Goal: Information Seeking & Learning: Learn about a topic

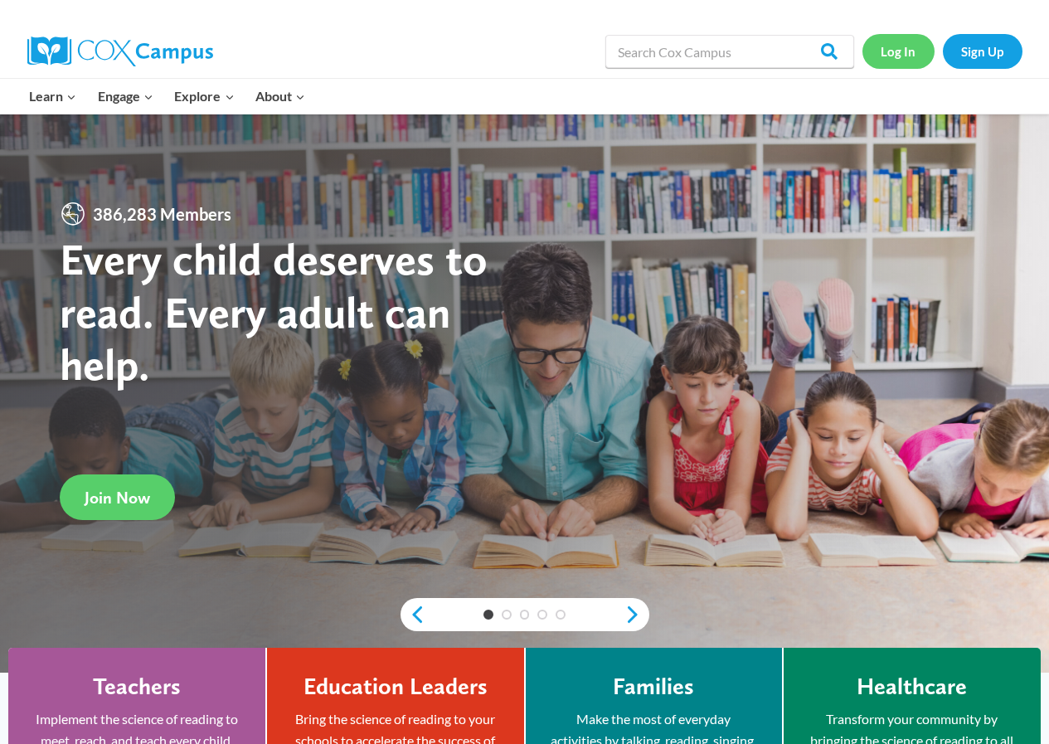
click at [913, 50] on link "Log In" at bounding box center [898, 51] width 72 height 34
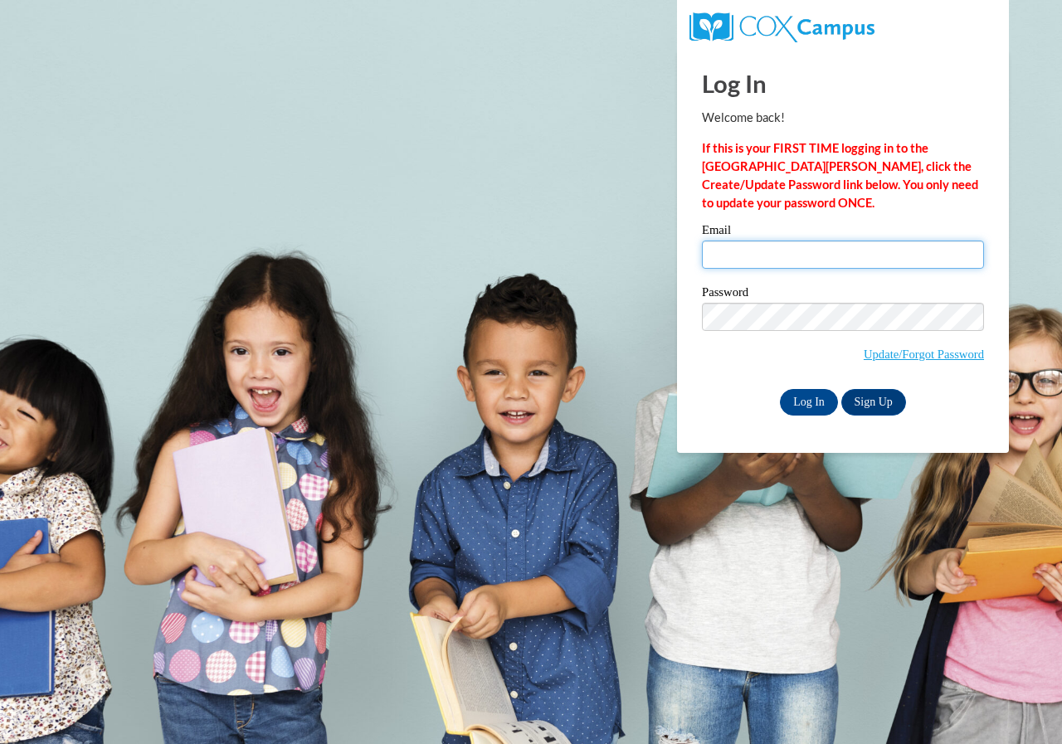
click at [780, 259] on input "Email" at bounding box center [843, 255] width 282 height 28
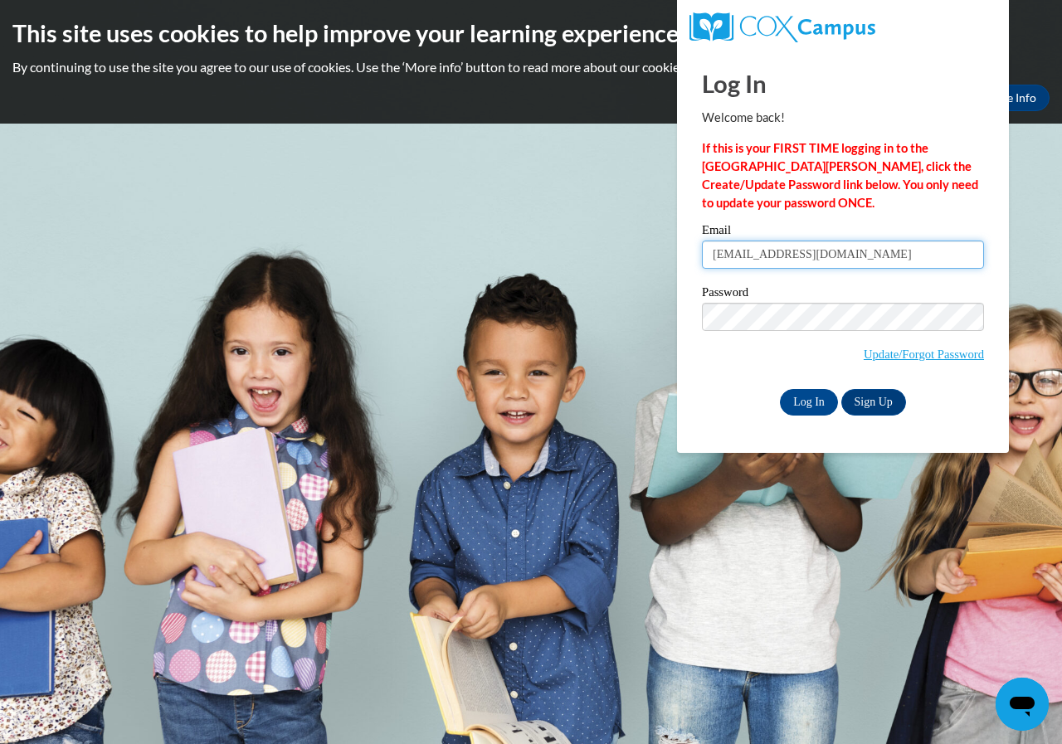
type input "angwoods@augusta.edu"
click at [799, 401] on input "Log In" at bounding box center [809, 402] width 58 height 27
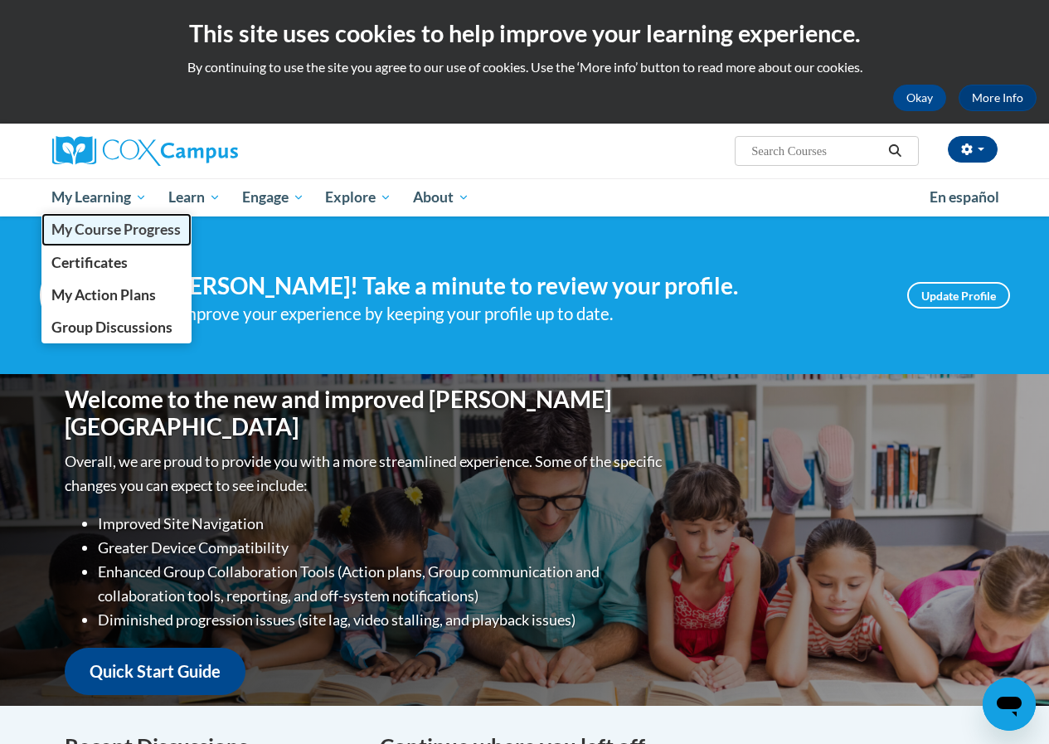
click at [138, 226] on span "My Course Progress" at bounding box center [115, 229] width 129 height 17
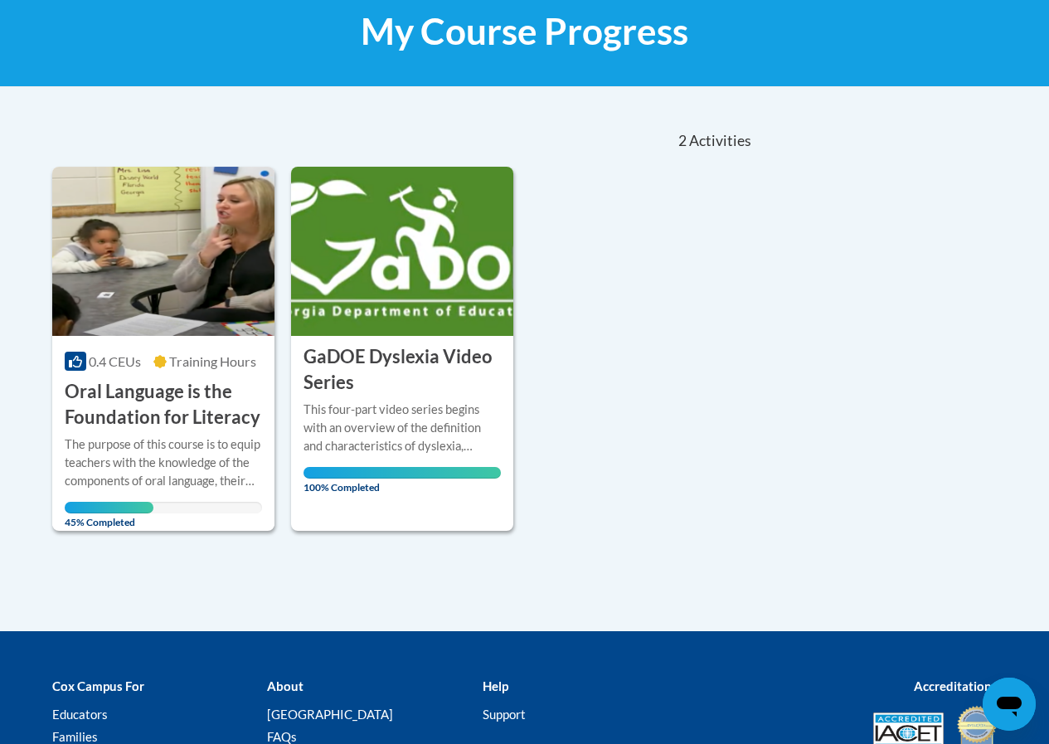
scroll to position [420, 0]
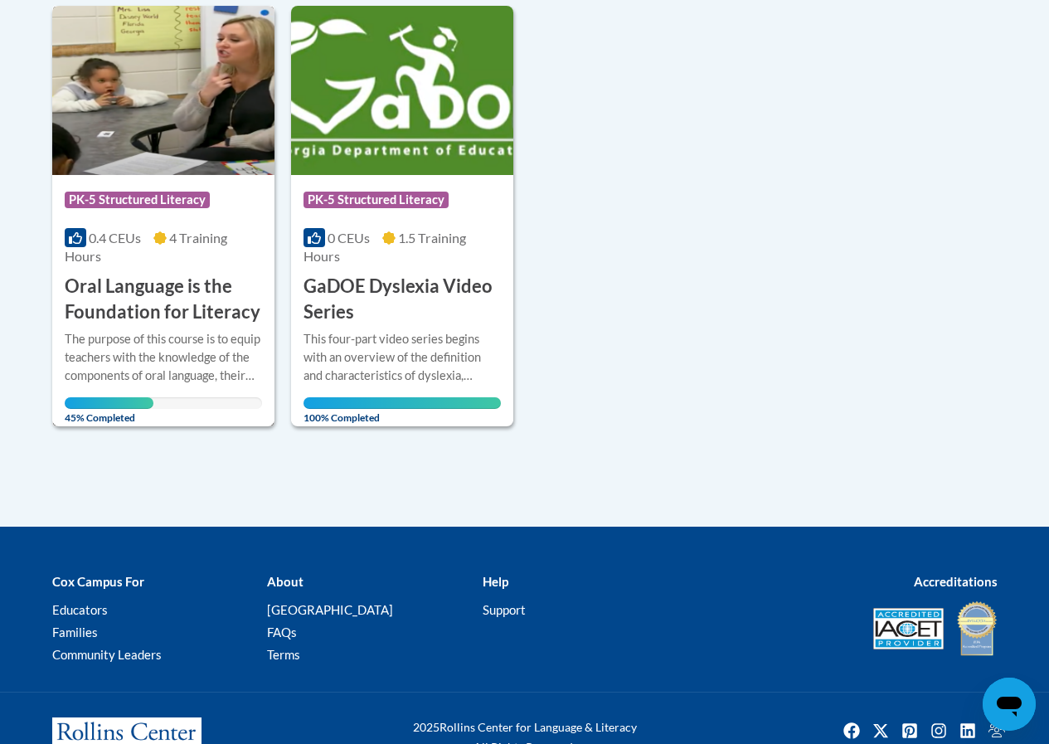
click at [184, 270] on div "Course Category: PK-5 Structured Literacy 0.4 CEUs 4 Training Hours COURSE Oral…" at bounding box center [163, 250] width 222 height 150
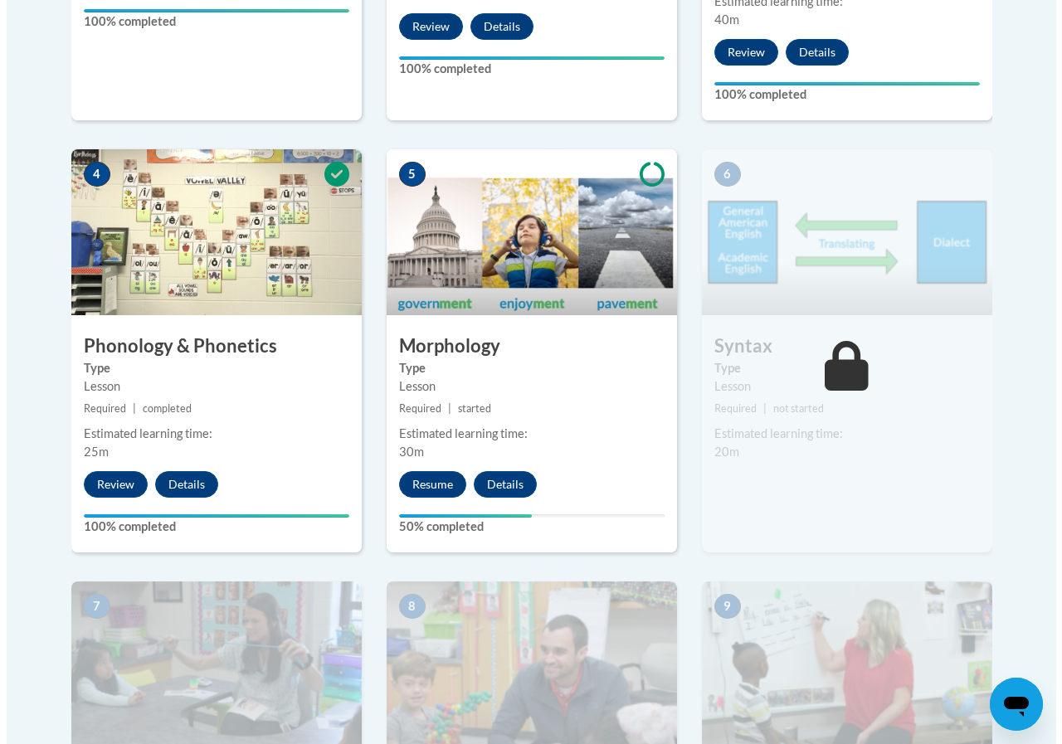
scroll to position [995, 0]
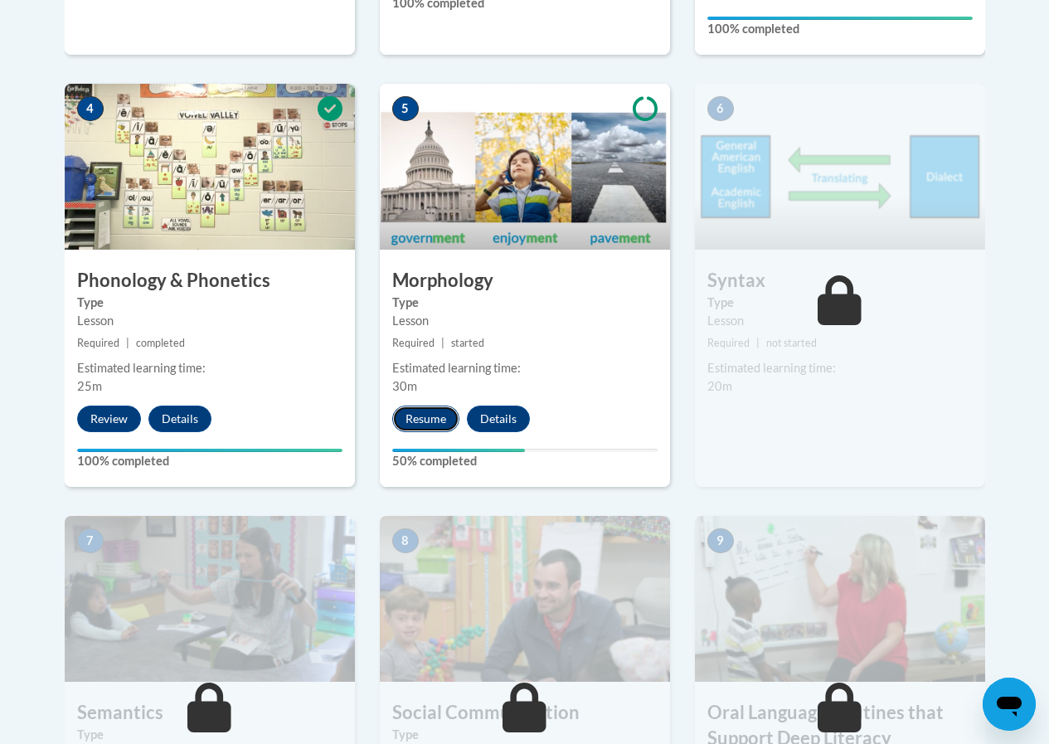
click at [422, 416] on button "Resume" at bounding box center [425, 419] width 67 height 27
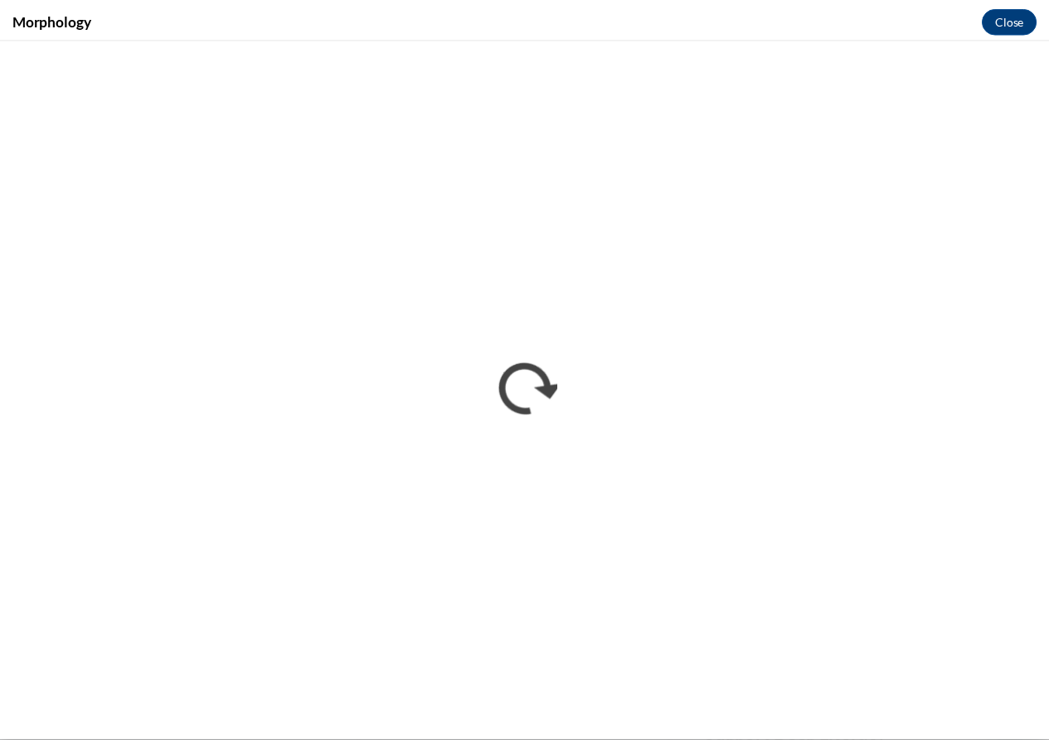
scroll to position [0, 0]
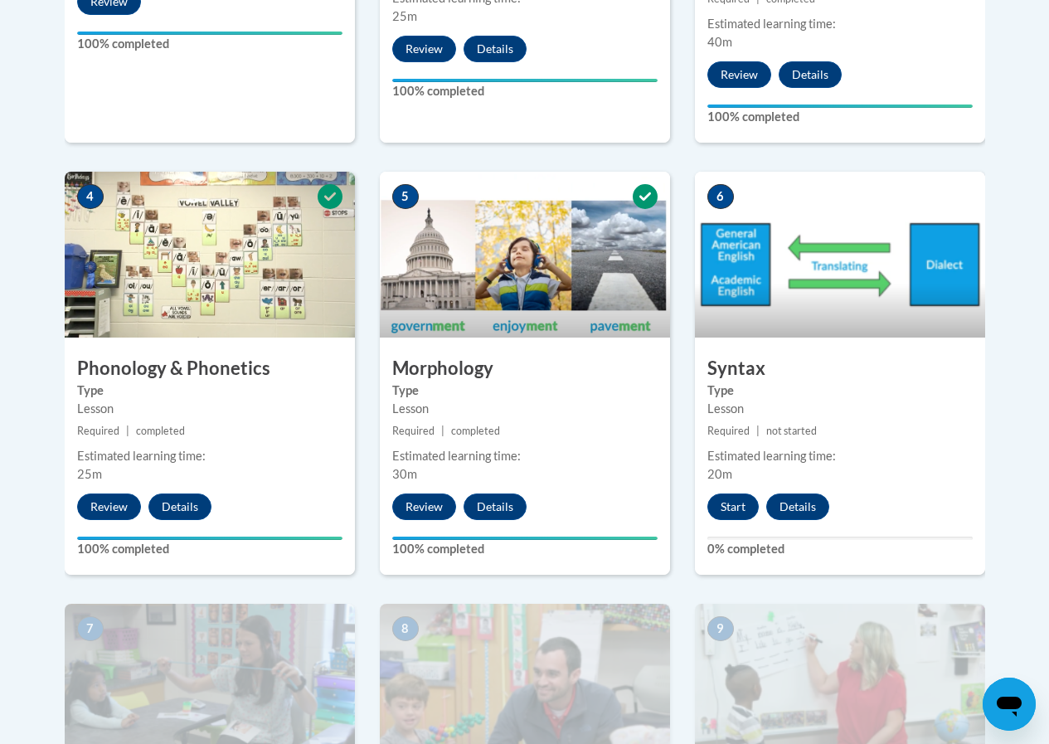
scroll to position [912, 0]
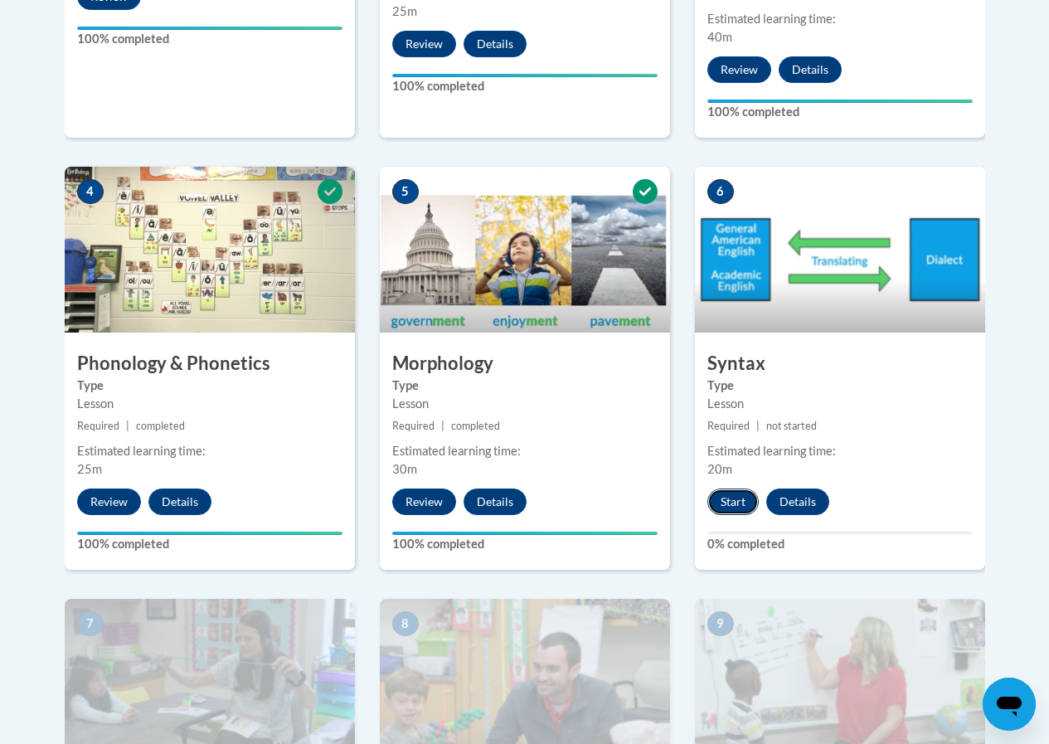
click at [736, 503] on button "Start" at bounding box center [732, 501] width 51 height 27
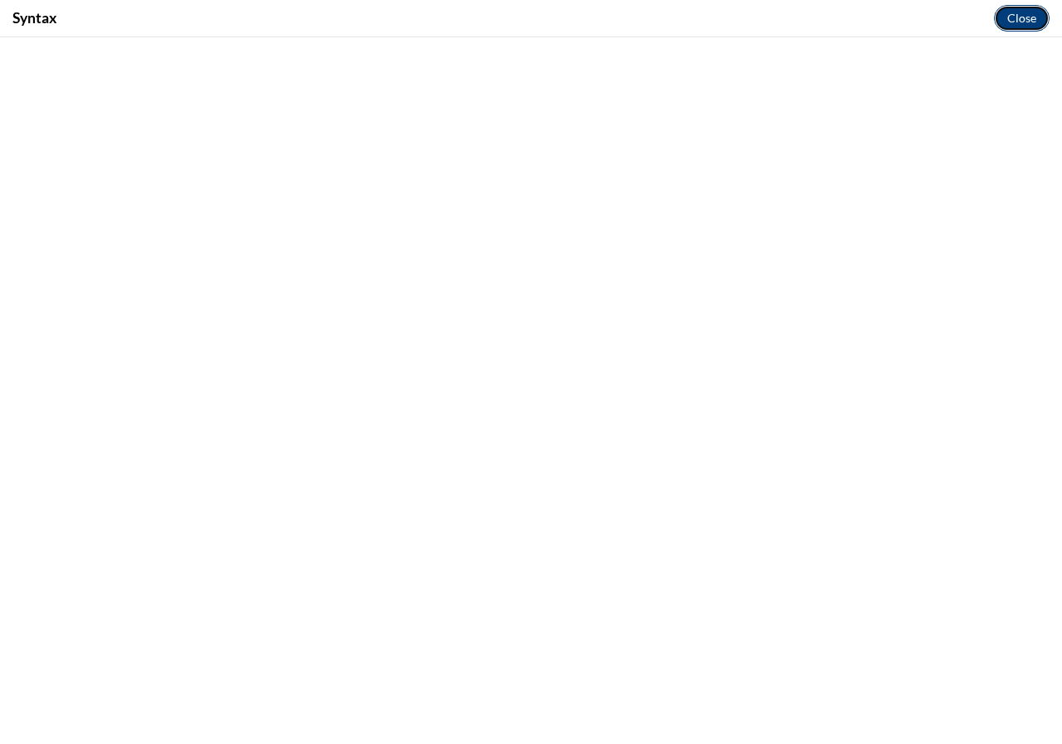
click at [998, 18] on button "Close" at bounding box center [1022, 18] width 56 height 27
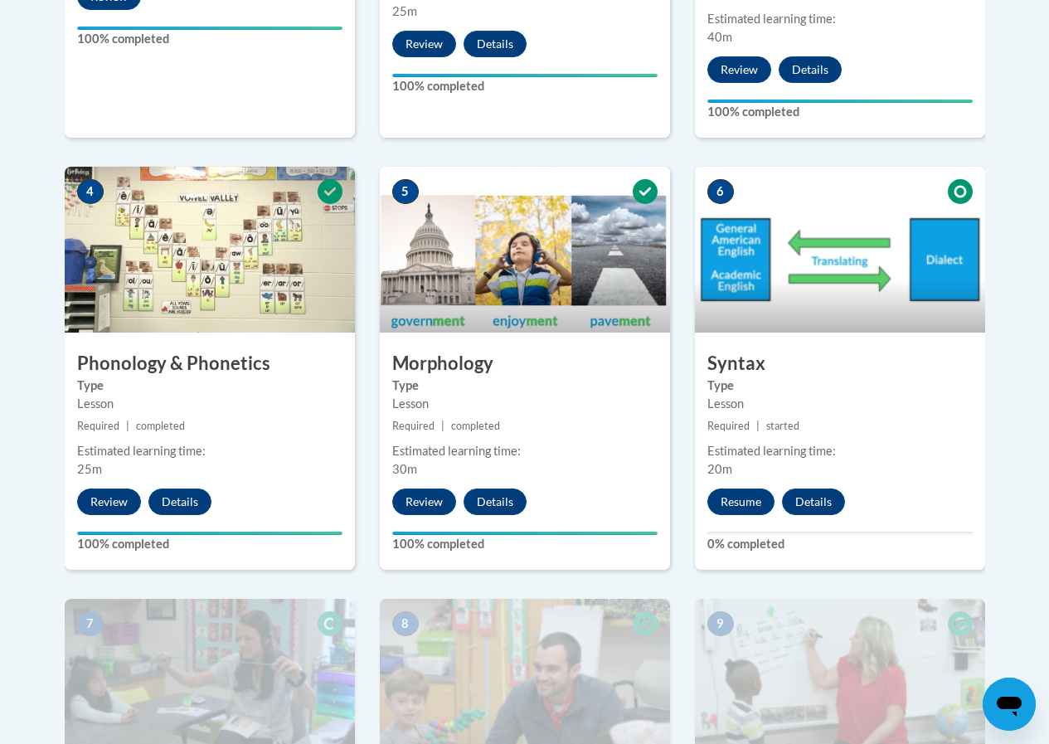
click at [810, 241] on img at bounding box center [840, 250] width 290 height 166
